Goal: Information Seeking & Learning: Learn about a topic

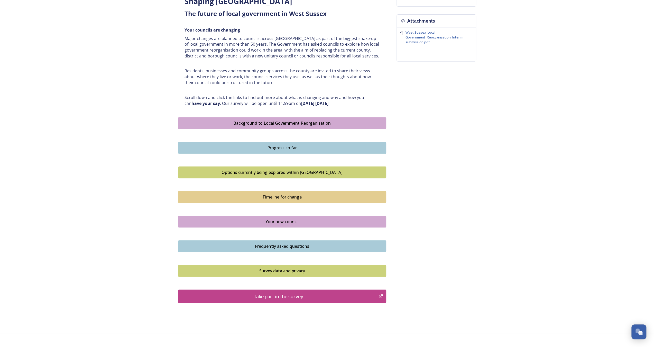
scroll to position [204, 0]
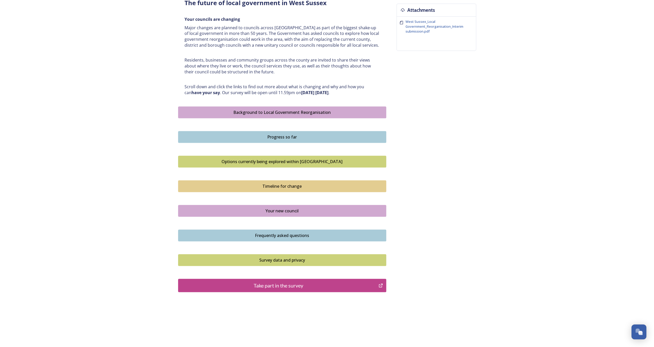
click at [261, 164] on button "Options currently being explored within [GEOGRAPHIC_DATA]" at bounding box center [282, 162] width 208 height 12
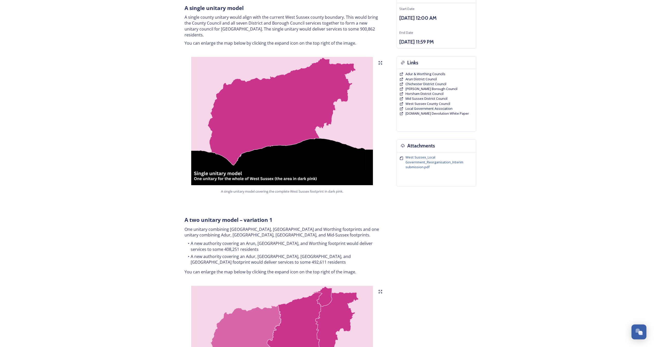
scroll to position [103, 0]
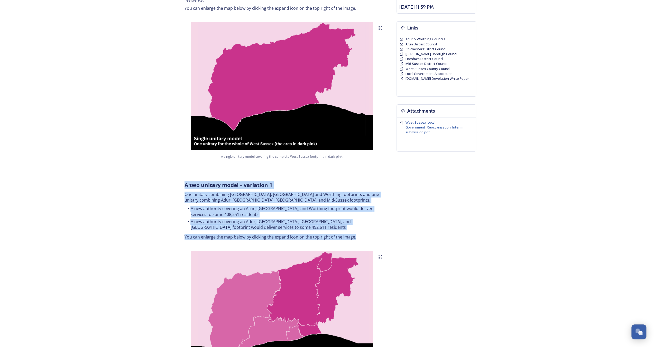
drag, startPoint x: 184, startPoint y: 180, endPoint x: 358, endPoint y: 233, distance: 182.3
click at [358, 233] on div "A two unitary model – variation 1 One unitary combining Arun, [GEOGRAPHIC_DATA]…" at bounding box center [282, 210] width 203 height 65
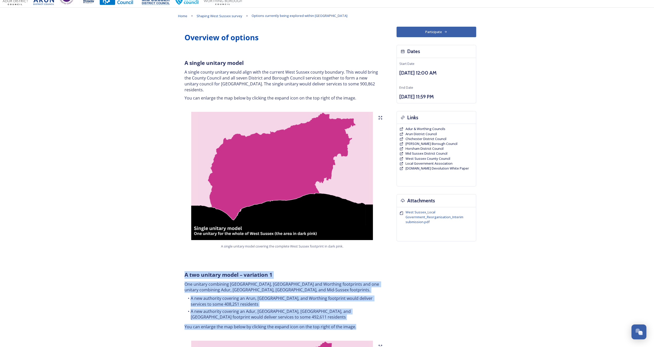
scroll to position [0, 0]
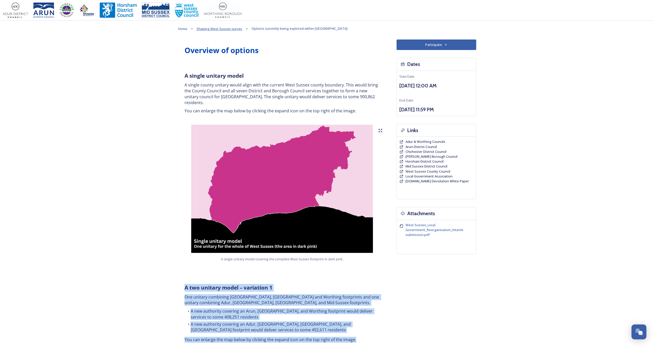
click at [231, 29] on span "Shaping West Sussex survey" at bounding box center [219, 28] width 46 height 5
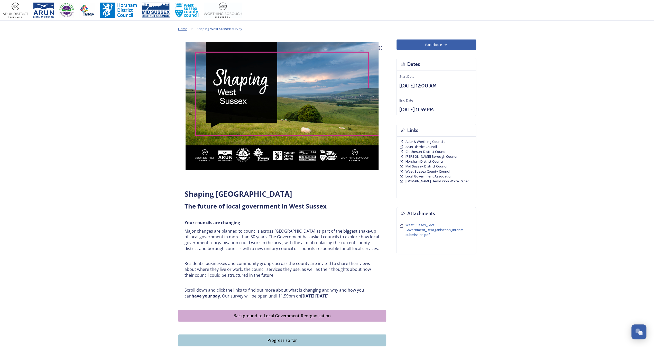
click at [186, 30] on span "Home" at bounding box center [182, 28] width 9 height 5
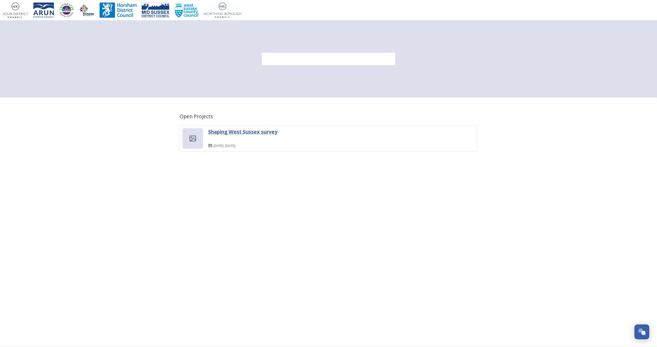
click at [245, 130] on strong "Shaping West Sussex survey" at bounding box center [242, 131] width 69 height 7
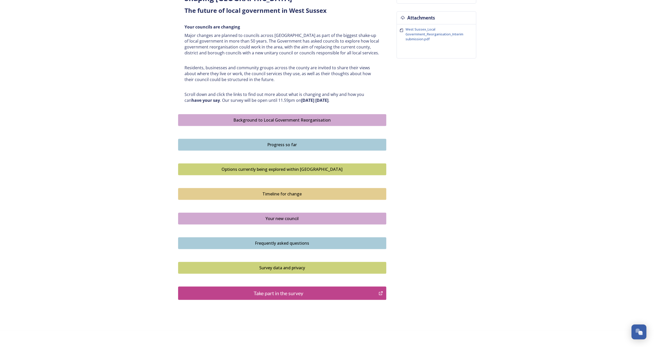
scroll to position [204, 0]
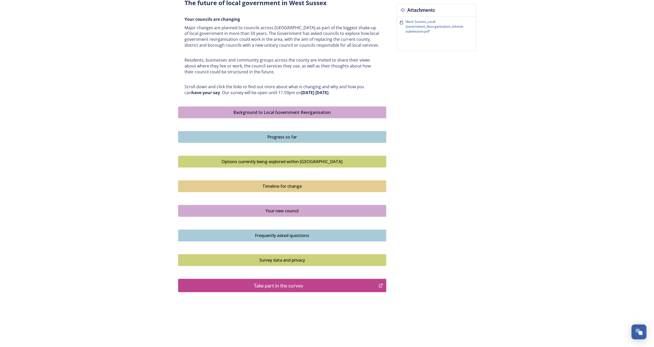
click at [259, 209] on div "Your new council" at bounding box center [282, 211] width 202 height 6
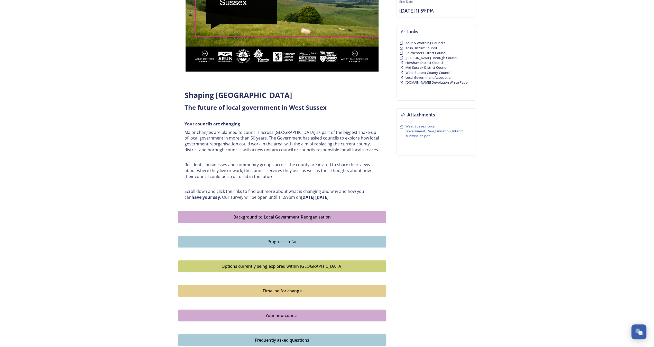
scroll to position [128, 0]
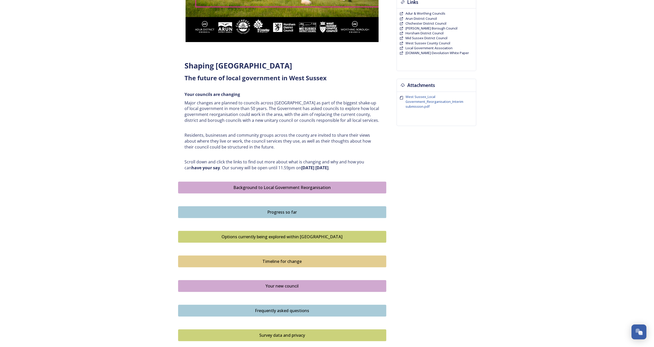
click at [277, 238] on div "Options currently being explored within [GEOGRAPHIC_DATA]" at bounding box center [282, 237] width 202 height 6
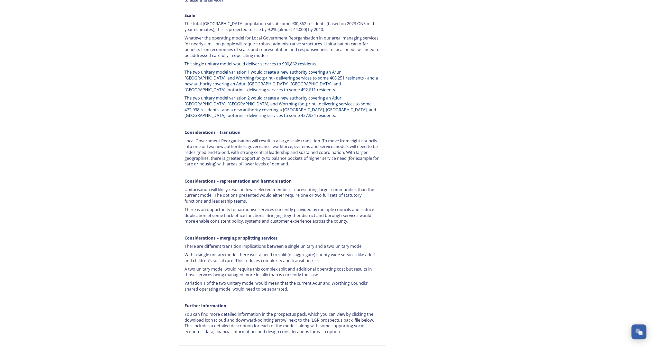
scroll to position [863, 0]
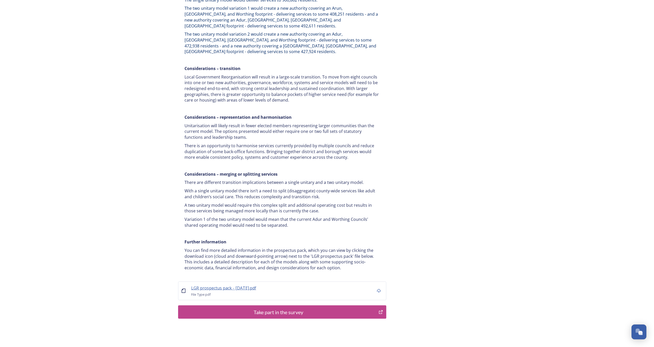
click at [226, 285] on span "LGR prospectus pack - [DATE].pdf" at bounding box center [223, 288] width 65 height 6
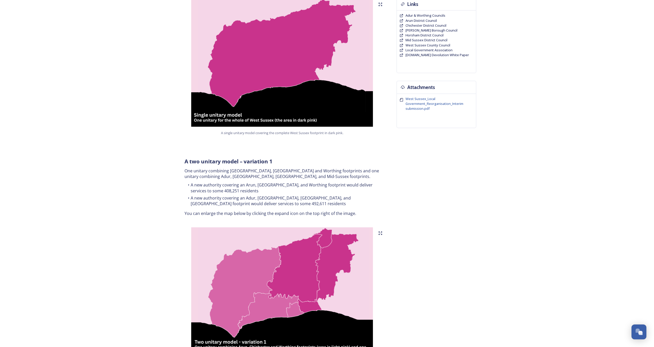
scroll to position [41, 0]
